Goal: Check status: Check status

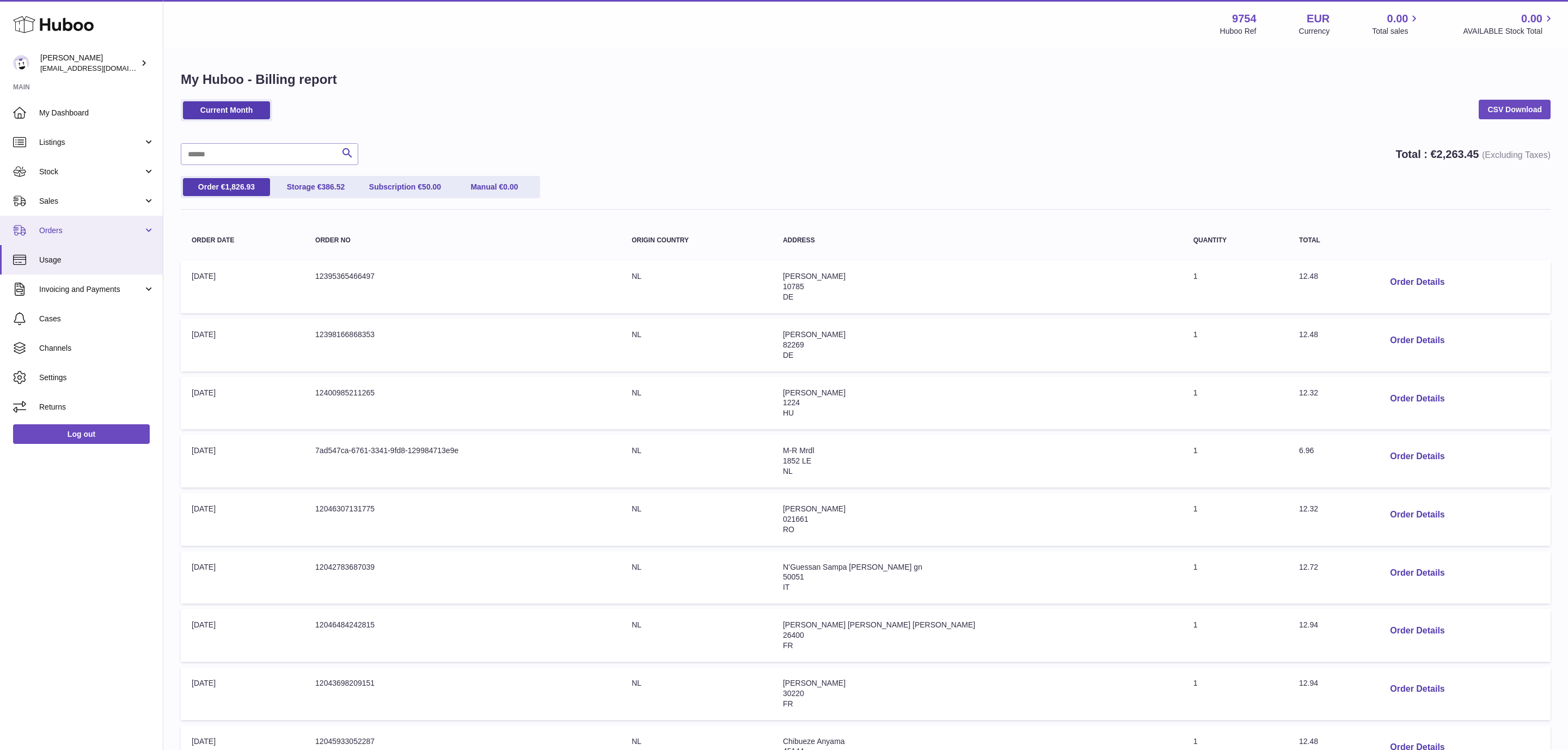
click at [76, 227] on span "Orders" at bounding box center [91, 231] width 104 height 10
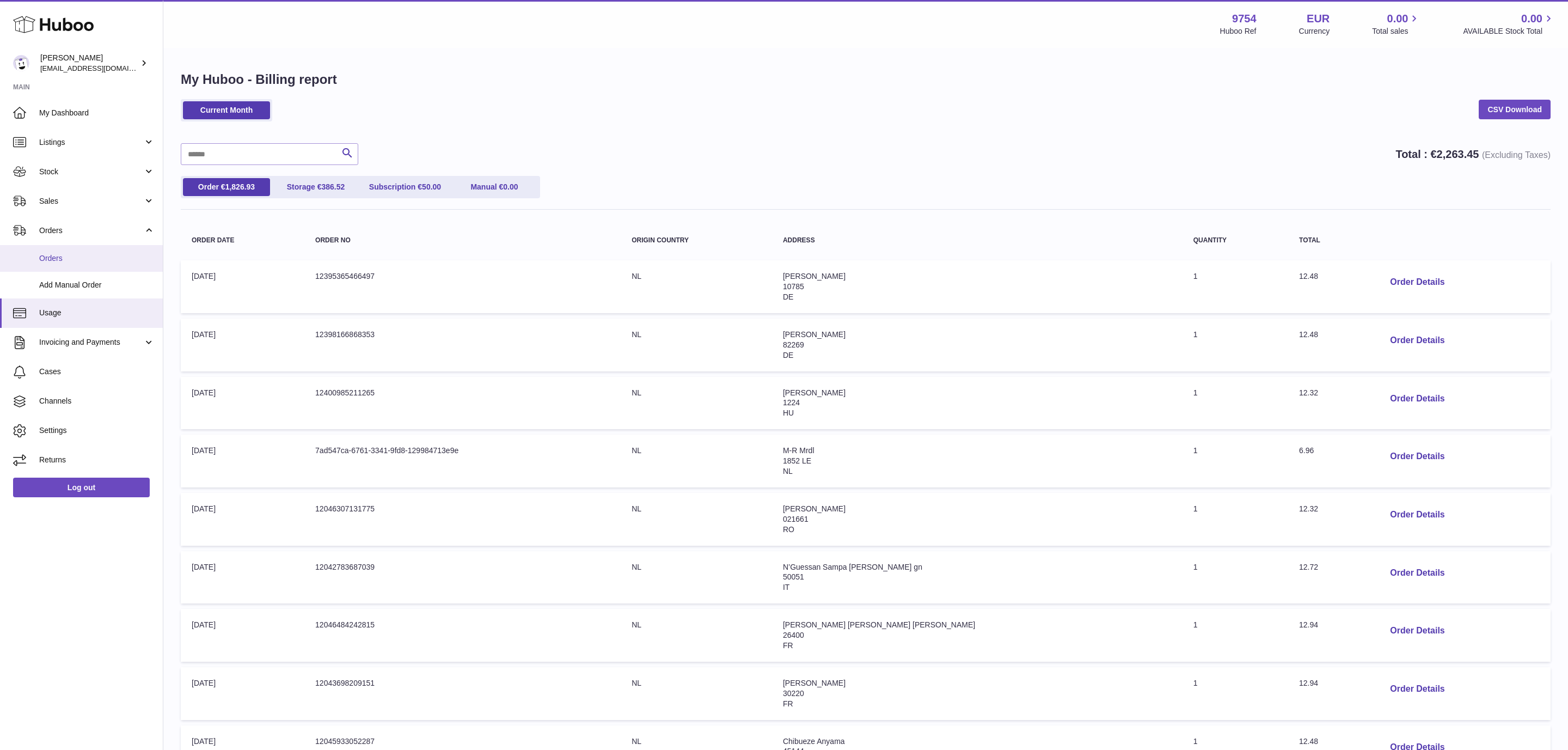
click at [75, 255] on span "Orders" at bounding box center [97, 258] width 116 height 10
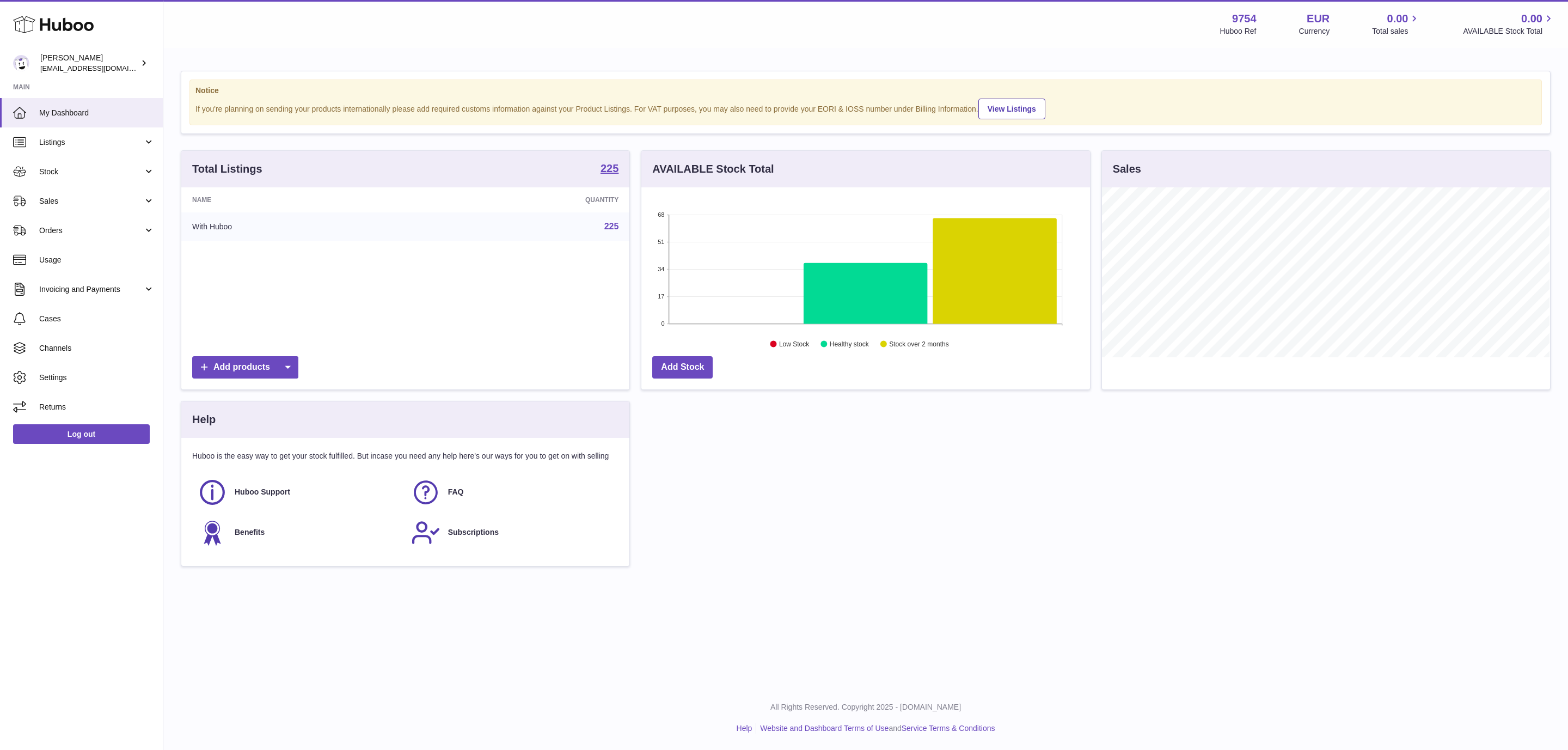
scroll to position [170, 447]
click at [96, 240] on link "Orders" at bounding box center [81, 231] width 163 height 30
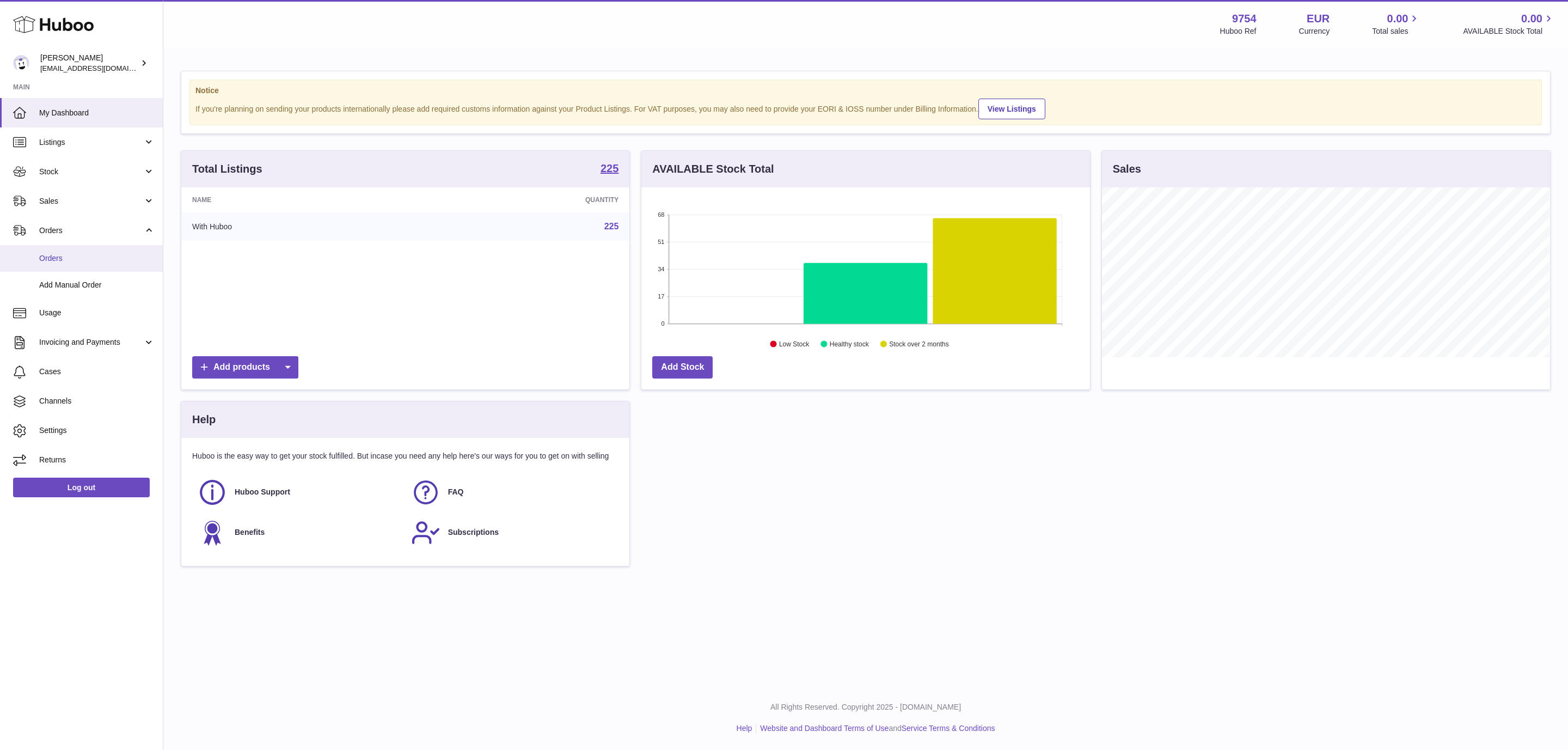
click at [74, 261] on span "Orders" at bounding box center [97, 258] width 116 height 10
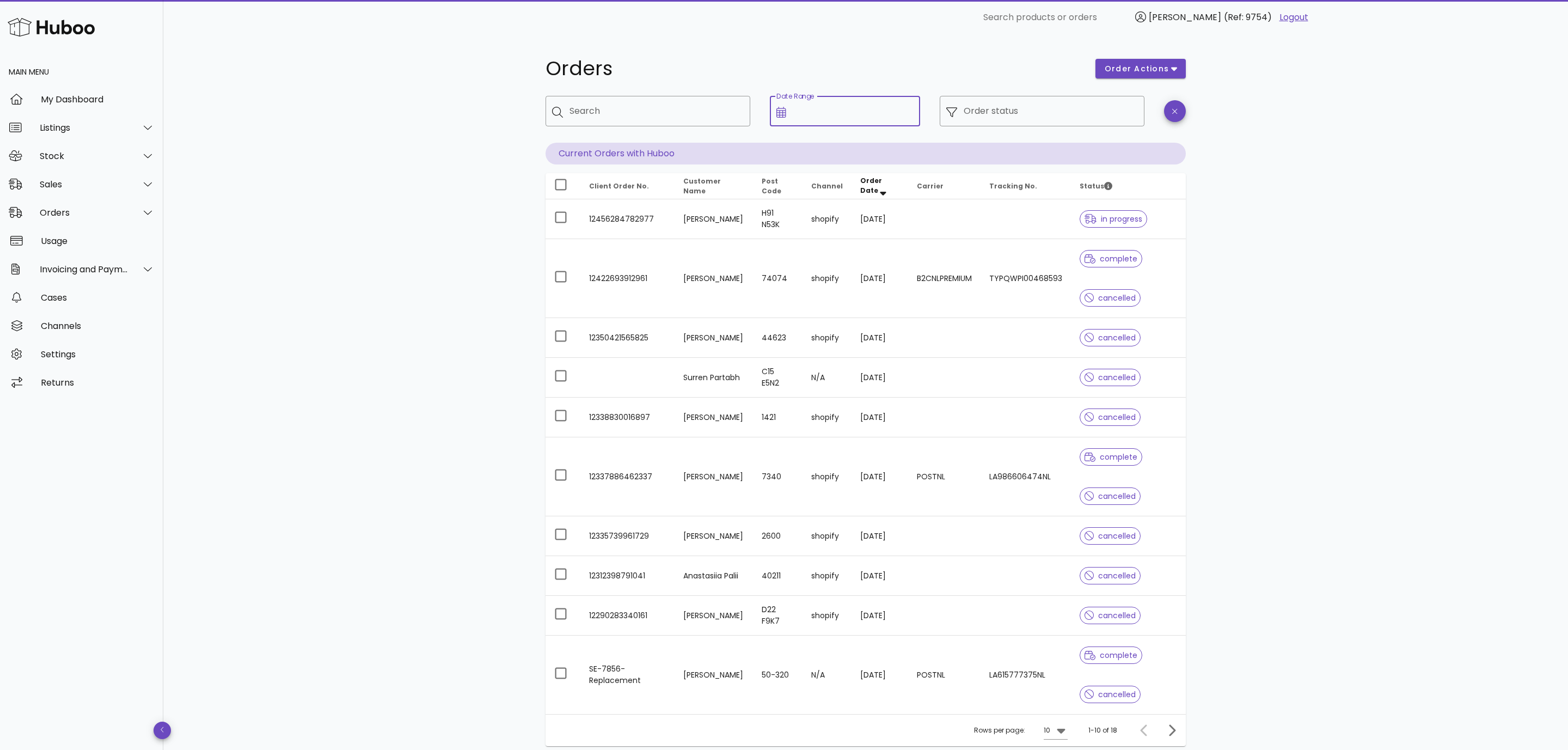
click at [837, 112] on input "Date Range" at bounding box center [854, 111] width 122 height 17
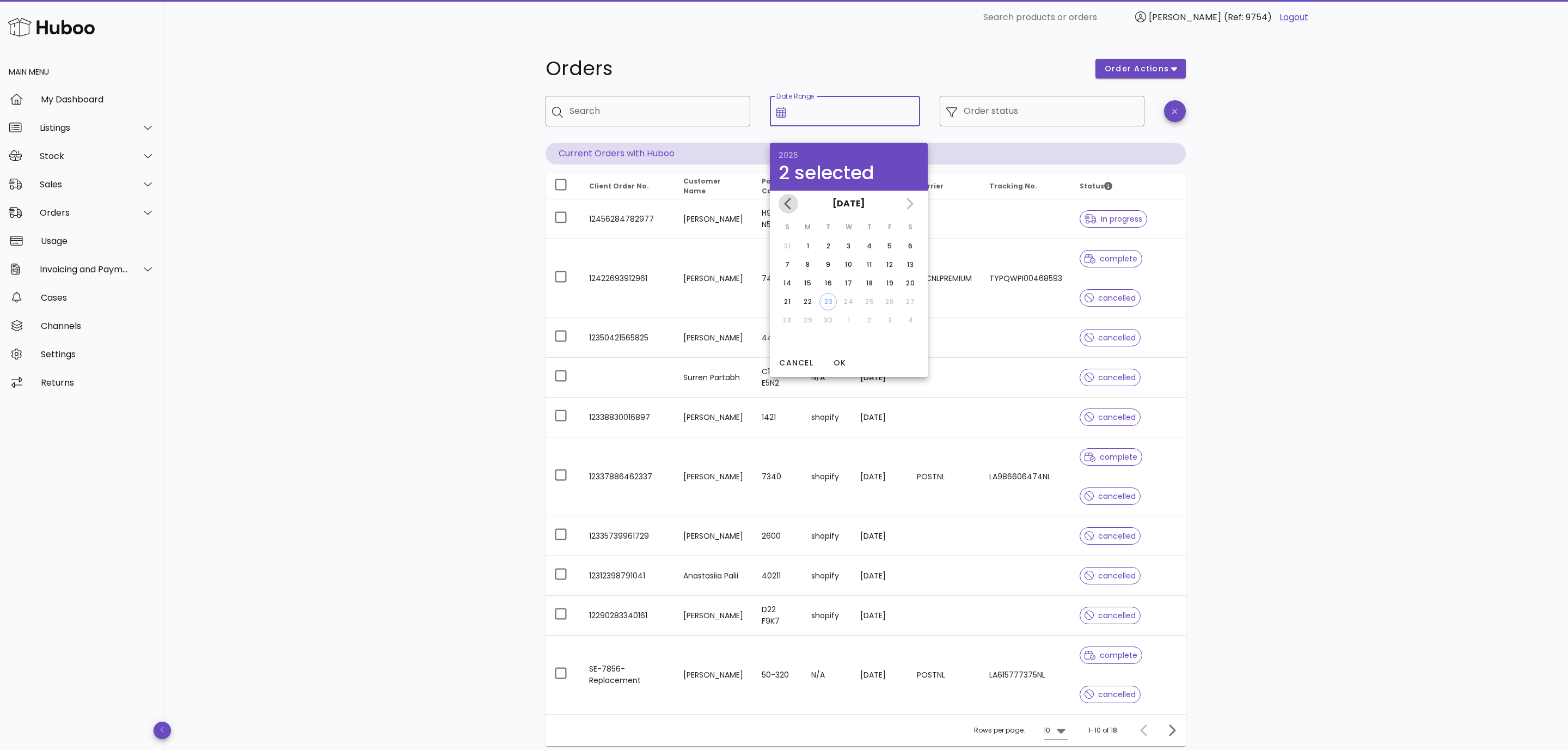
click at [789, 206] on icon "Previous month" at bounding box center [787, 203] width 7 height 12
click at [910, 203] on icon "Next month" at bounding box center [909, 203] width 13 height 13
click at [867, 264] on div "11" at bounding box center [869, 265] width 17 height 10
click at [784, 304] on div "21" at bounding box center [787, 302] width 17 height 10
type input "**********"
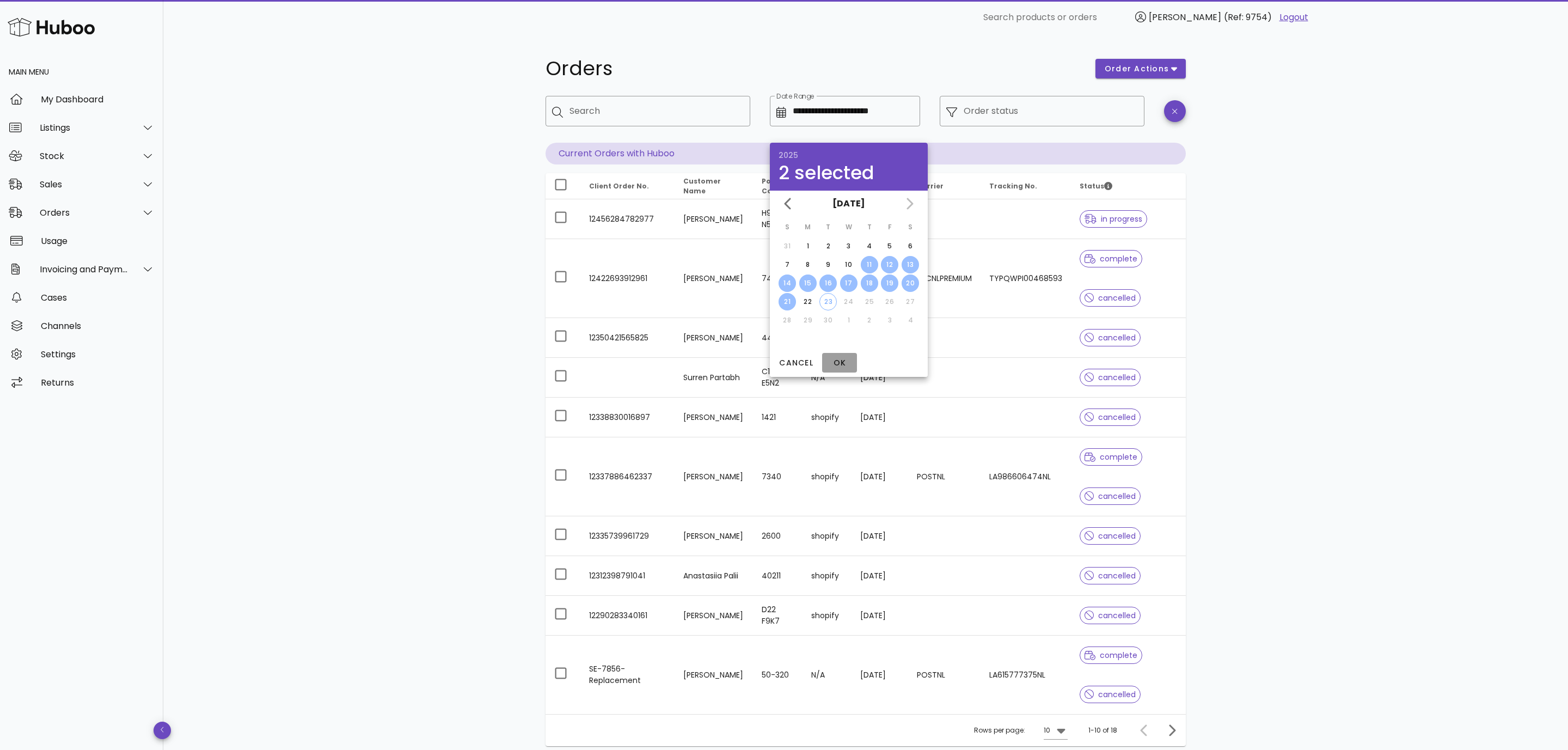
click at [835, 365] on span "OK" at bounding box center [840, 363] width 26 height 12
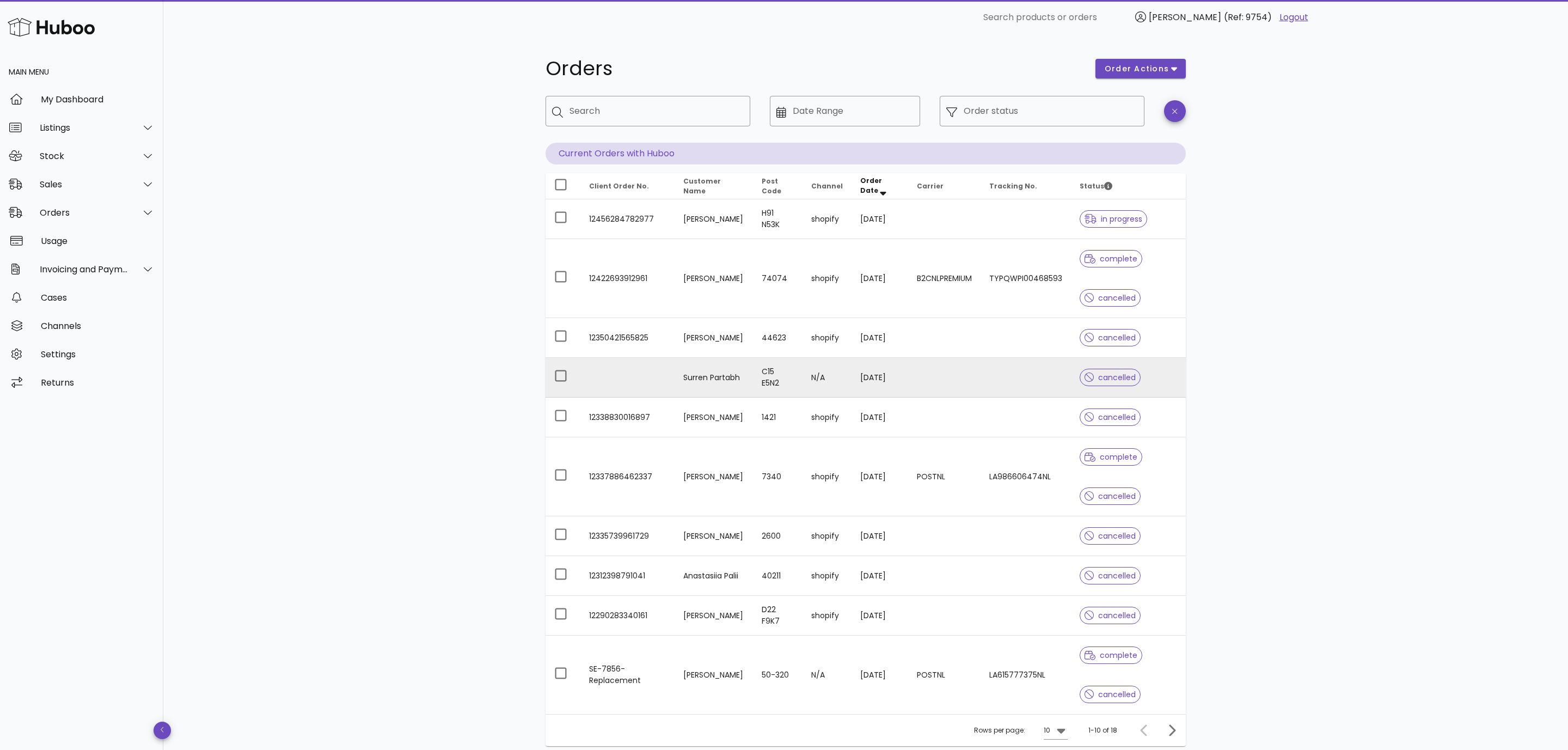
type input "**********"
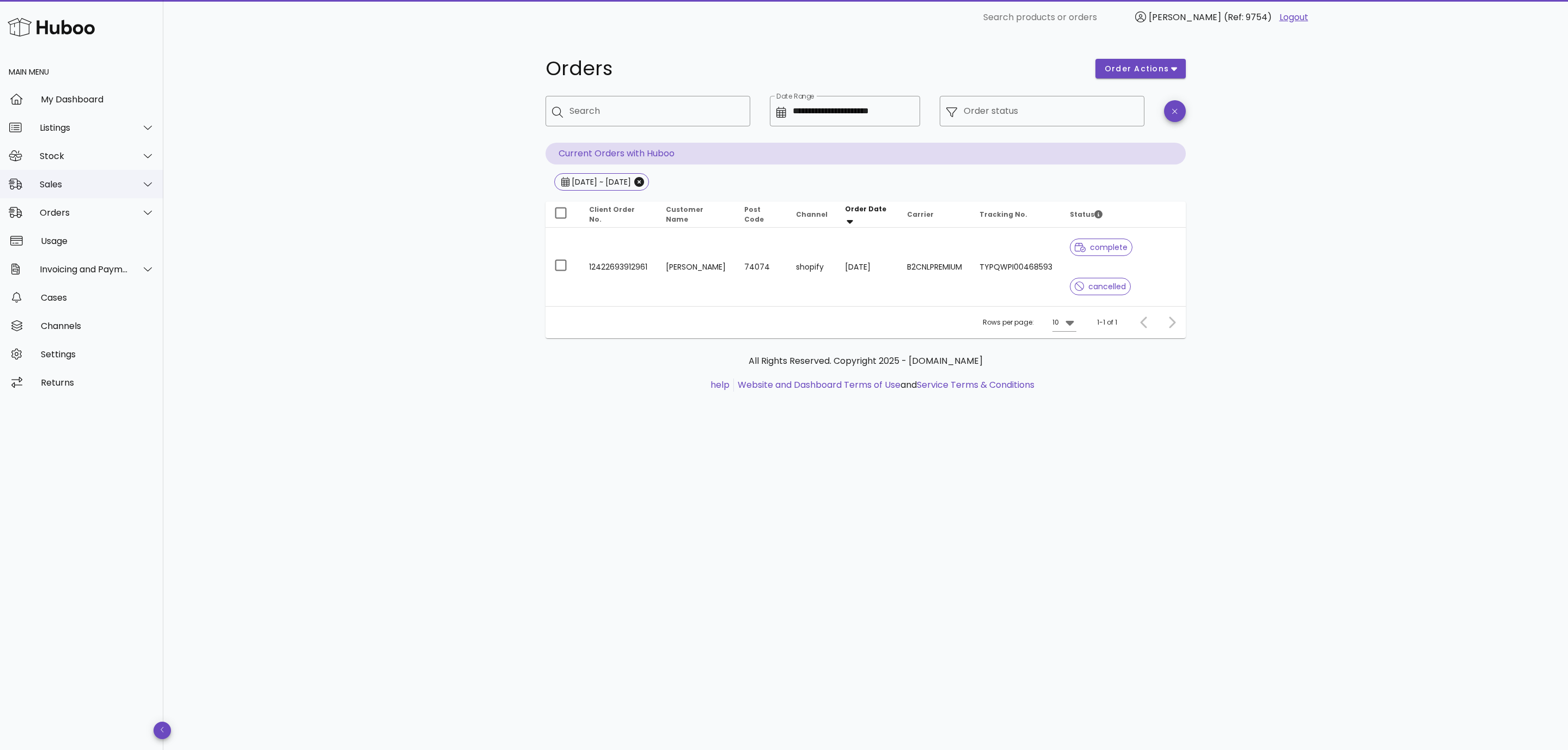
click at [70, 174] on div "Sales" at bounding box center [82, 184] width 163 height 28
click at [74, 209] on div "Sales" at bounding box center [97, 211] width 116 height 10
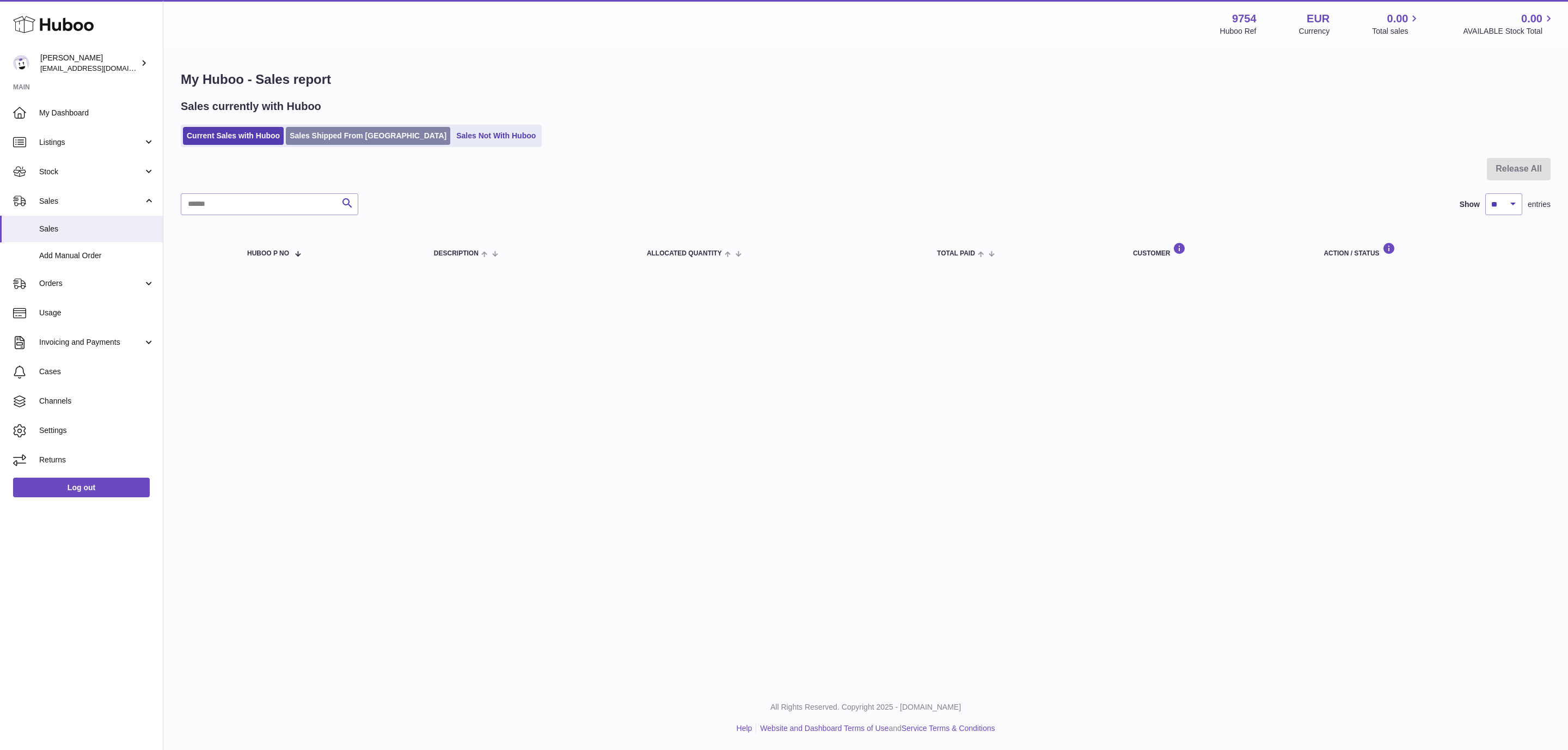
click at [340, 132] on link "Sales Shipped From Huboo" at bounding box center [368, 135] width 165 height 18
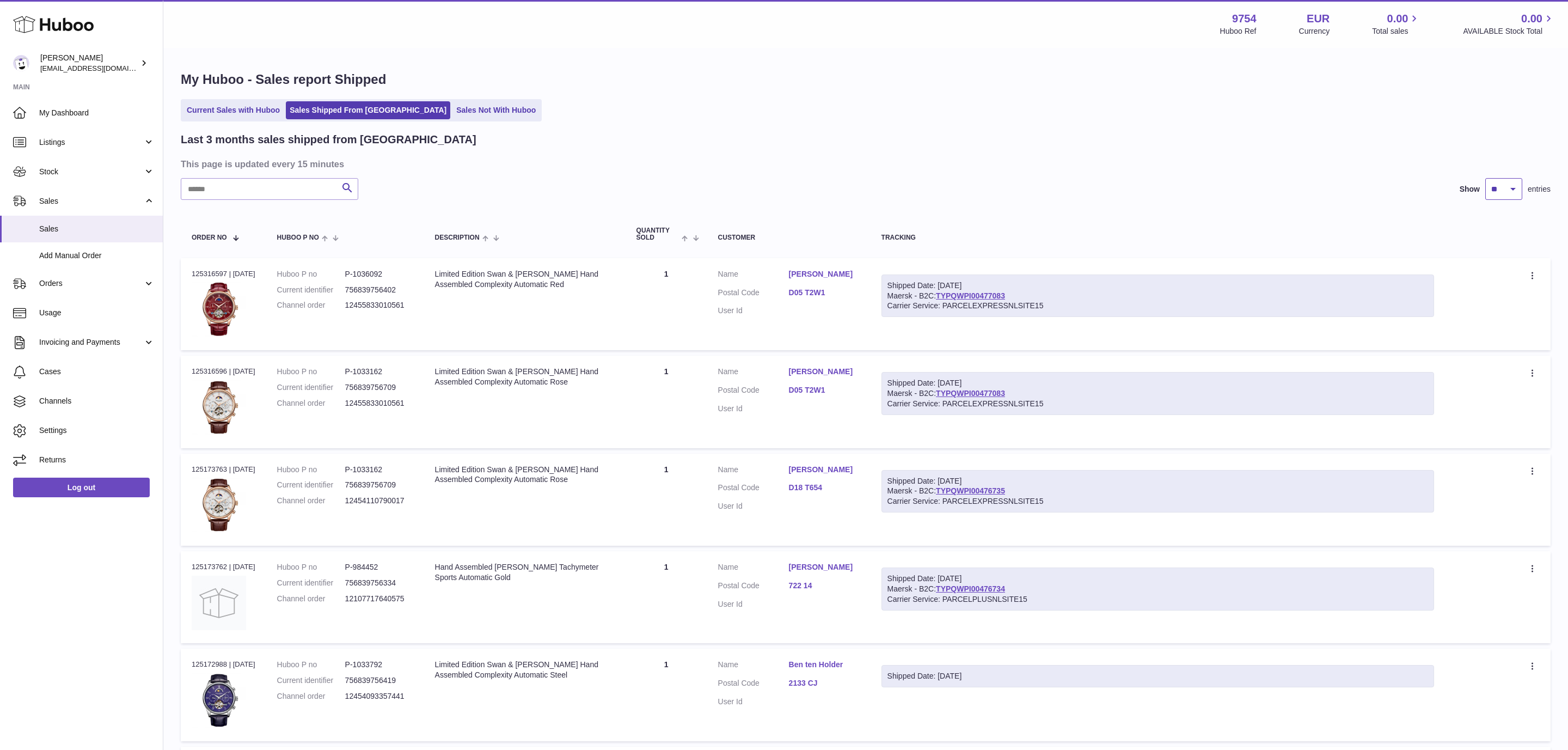
select select "**"
click option "**" at bounding box center [0, 0] width 0 height 0
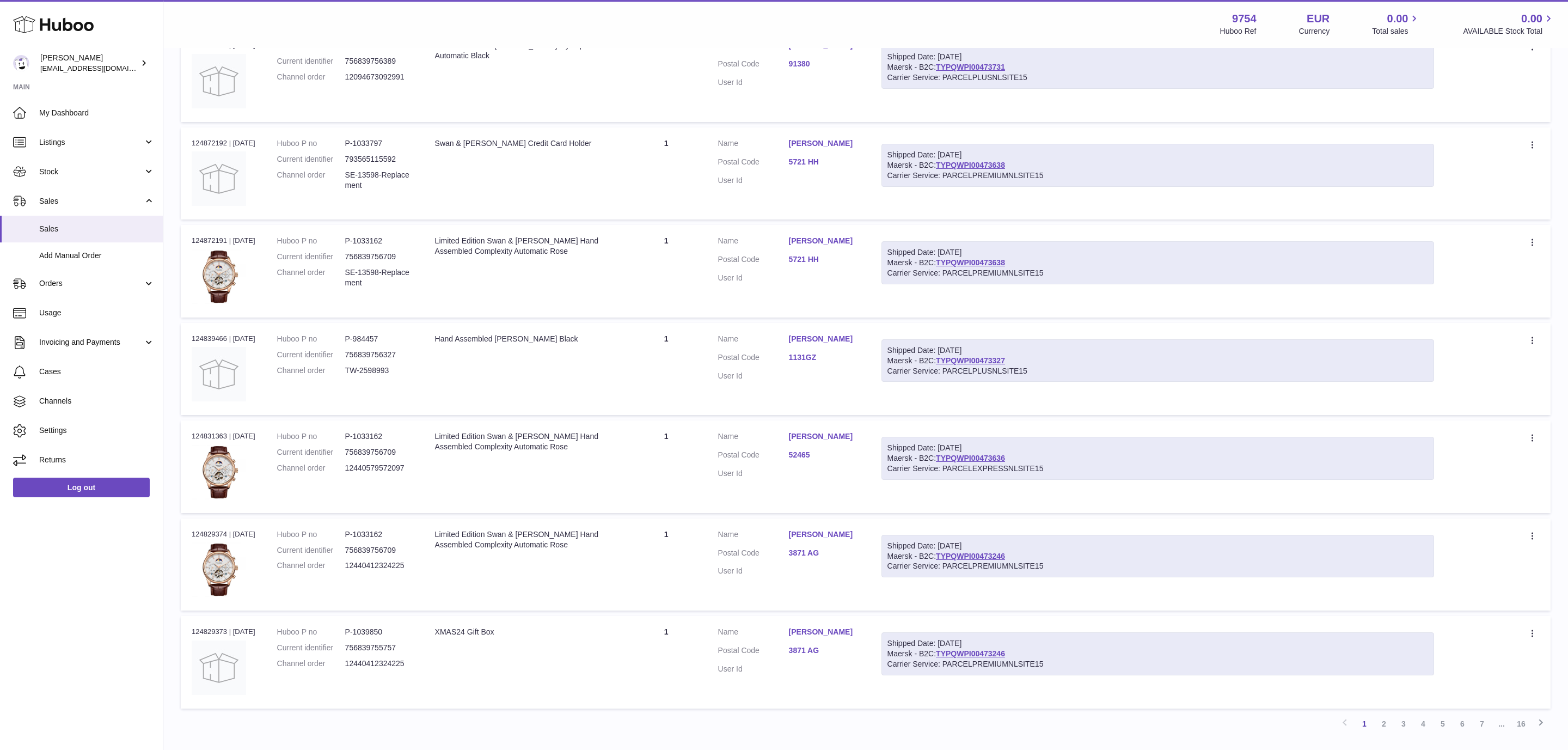
scroll to position [4509, 0]
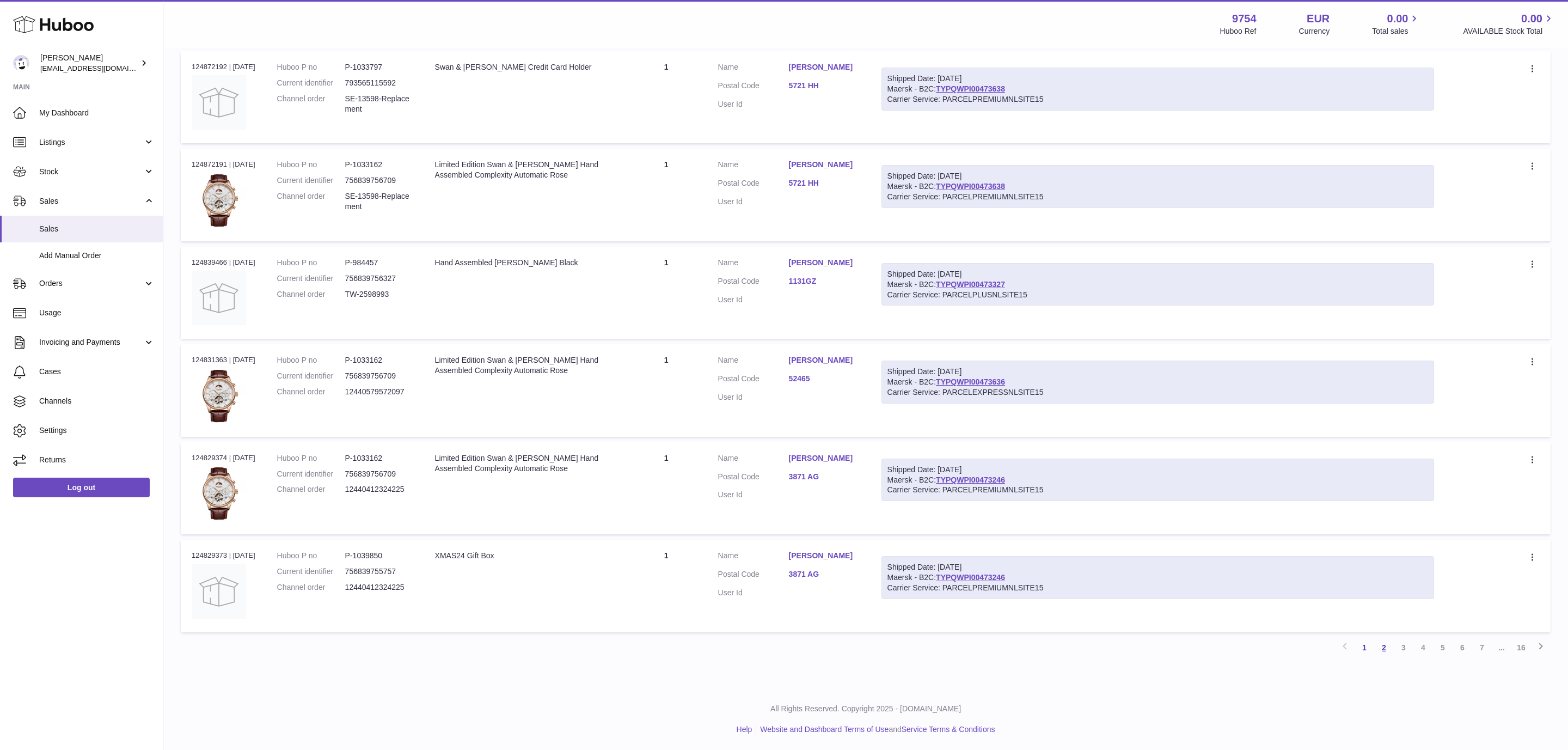
click at [1388, 650] on link "2" at bounding box center [1384, 647] width 20 height 20
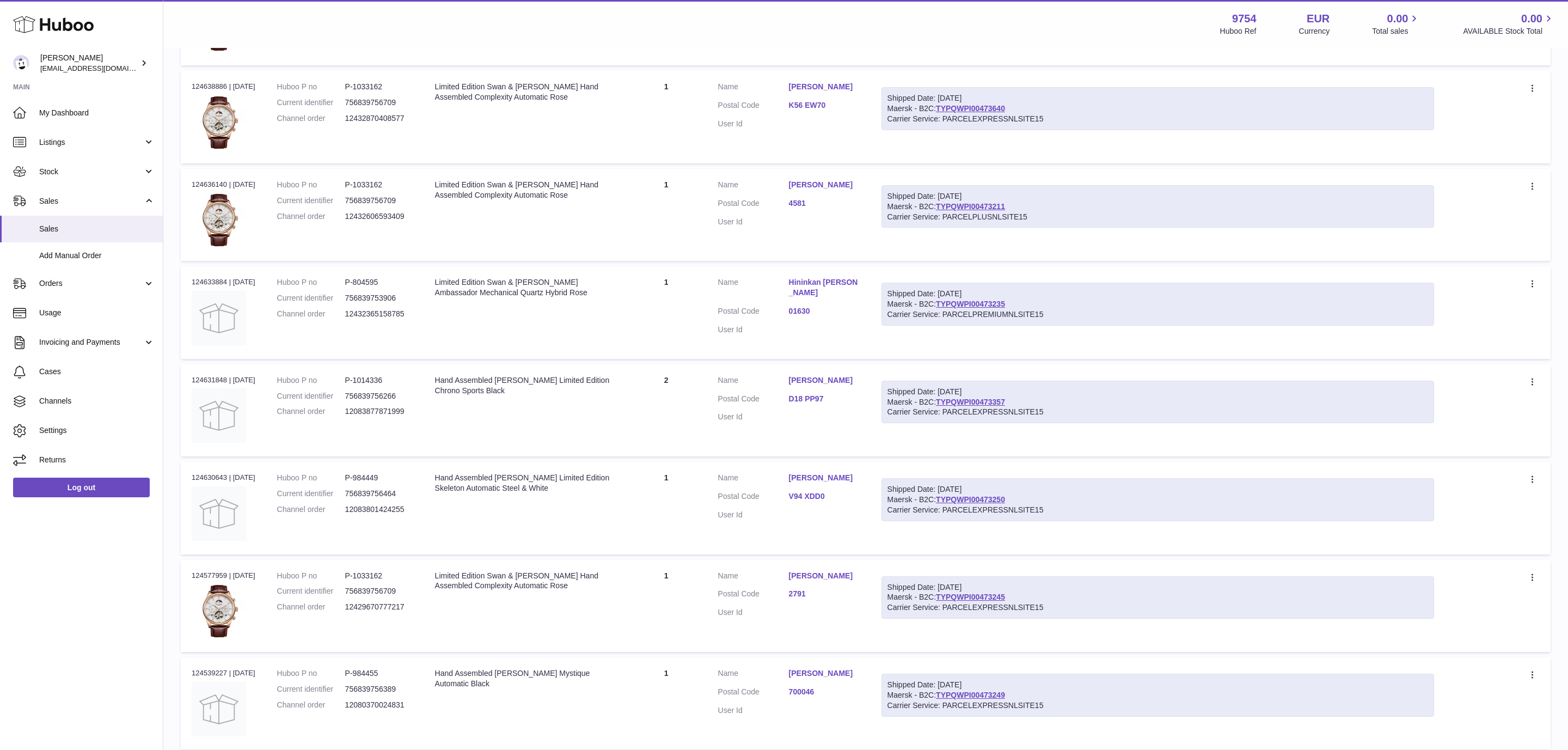
scroll to position [4532, 0]
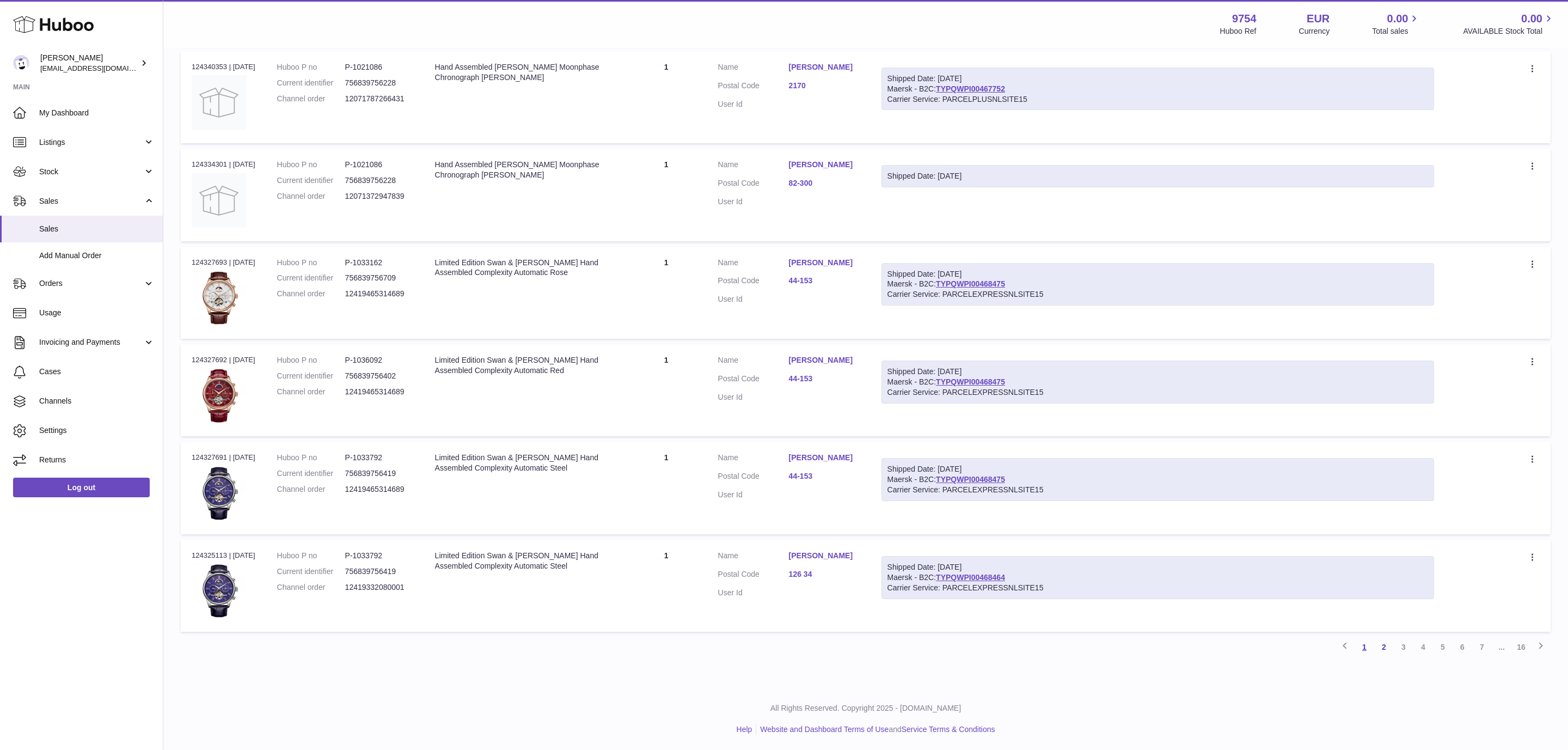
click at [1363, 641] on link "1" at bounding box center [1365, 647] width 20 height 20
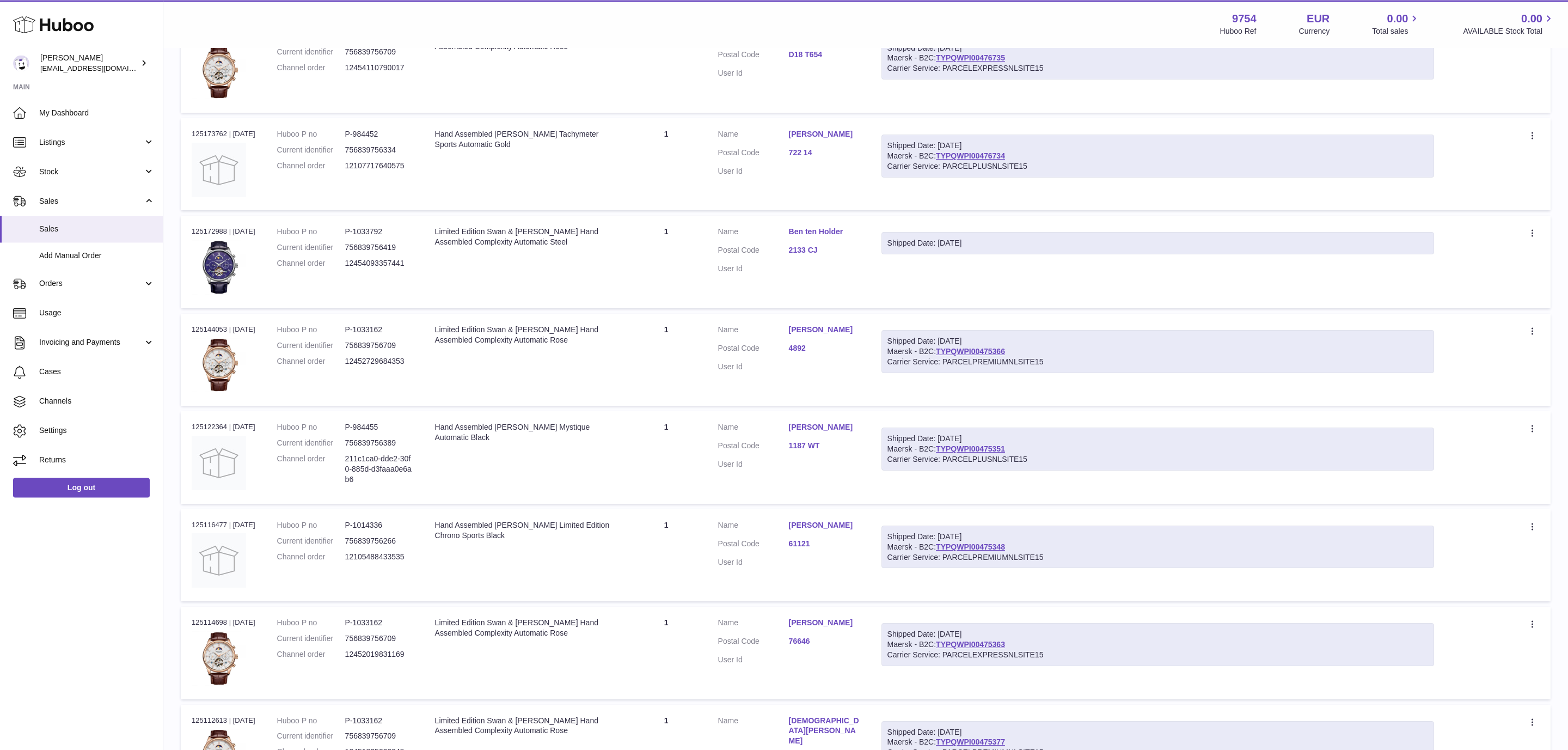
scroll to position [357, 0]
